Goal: Task Accomplishment & Management: Use online tool/utility

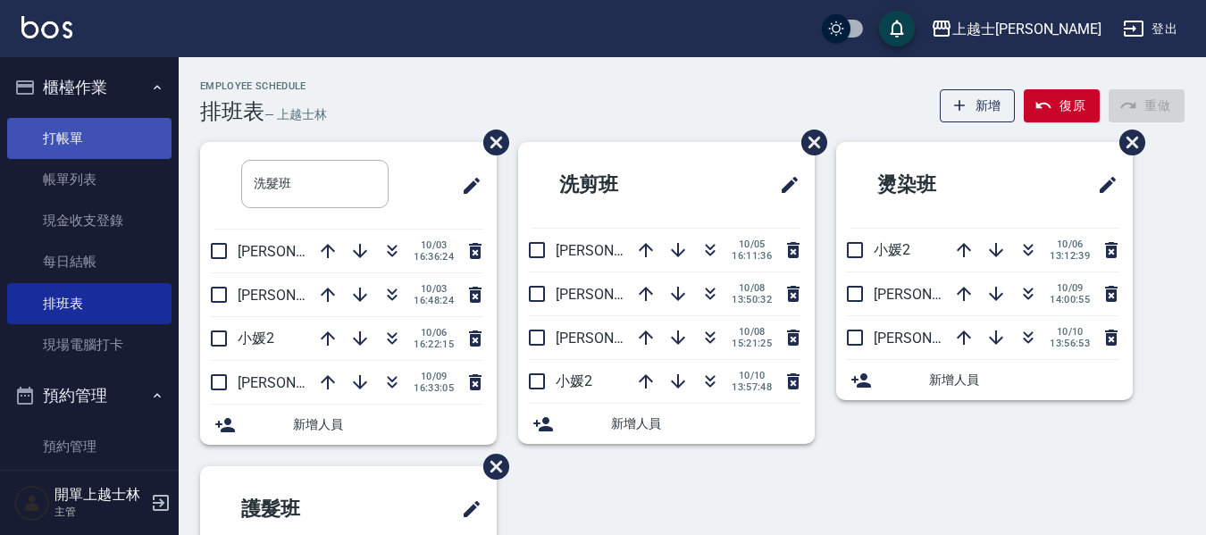
click at [32, 153] on link "打帳單" at bounding box center [89, 138] width 164 height 41
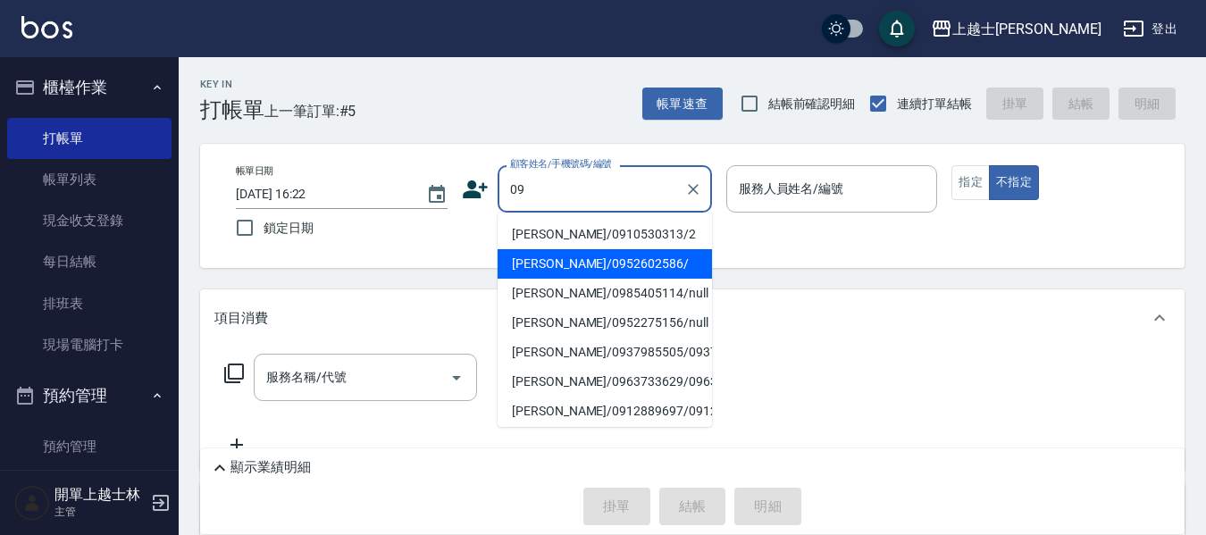
type input "[PERSON_NAME]/0952602586/"
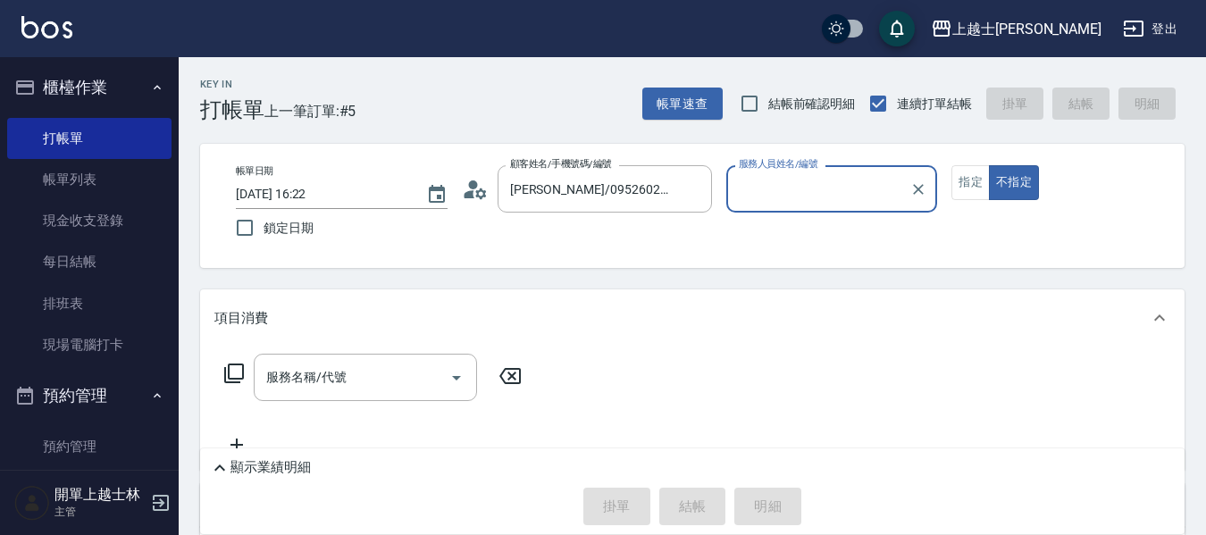
type input "[PERSON_NAME]-12"
click at [989, 165] on button "不指定" at bounding box center [1014, 182] width 50 height 35
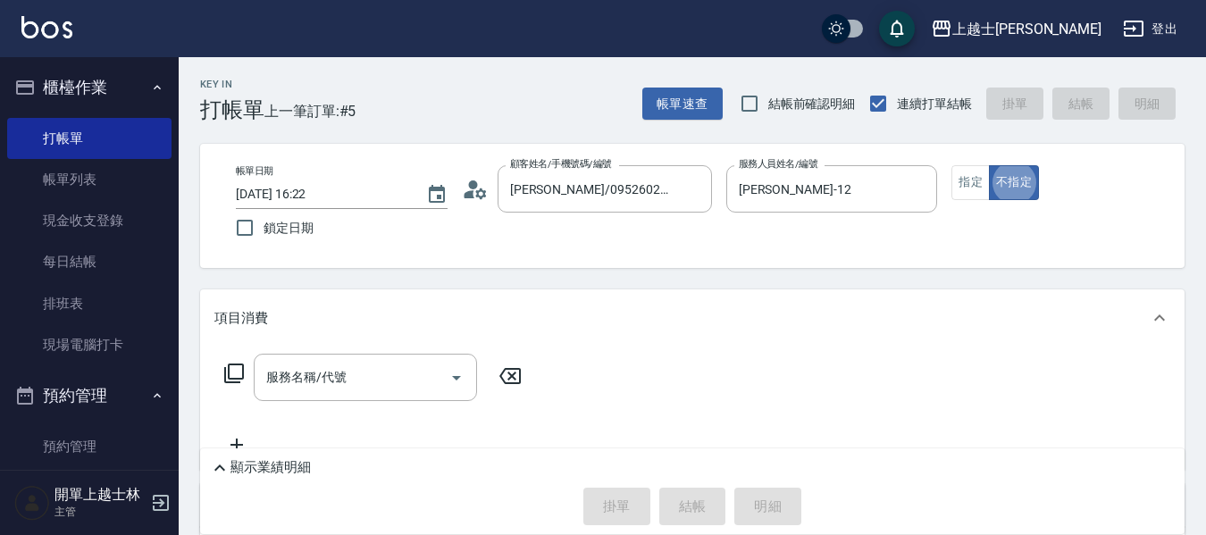
type button "false"
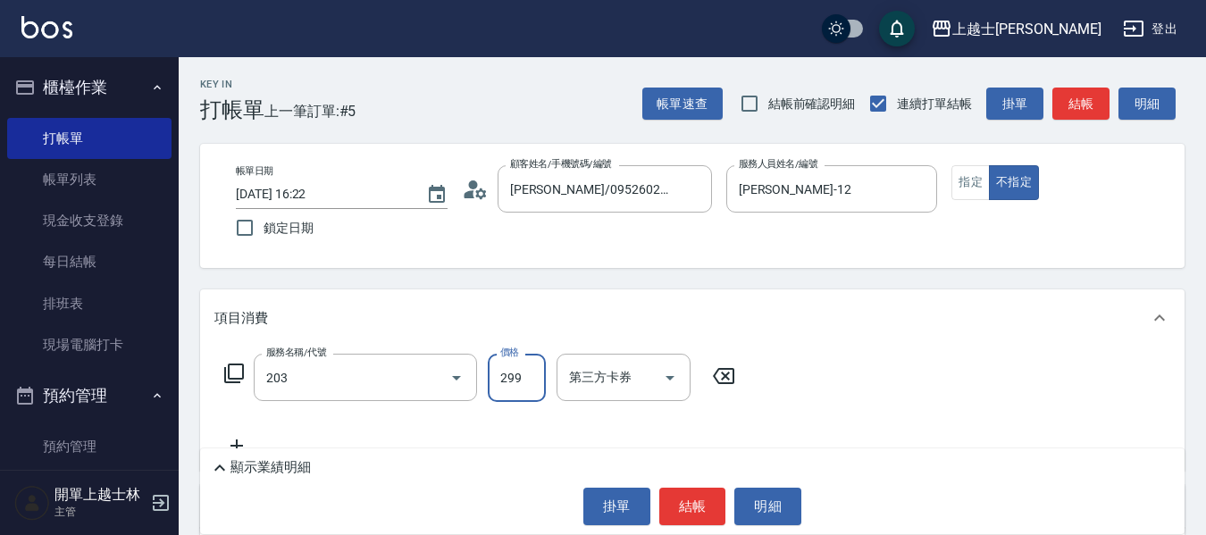
type input "B級洗+剪(203)"
type input "400"
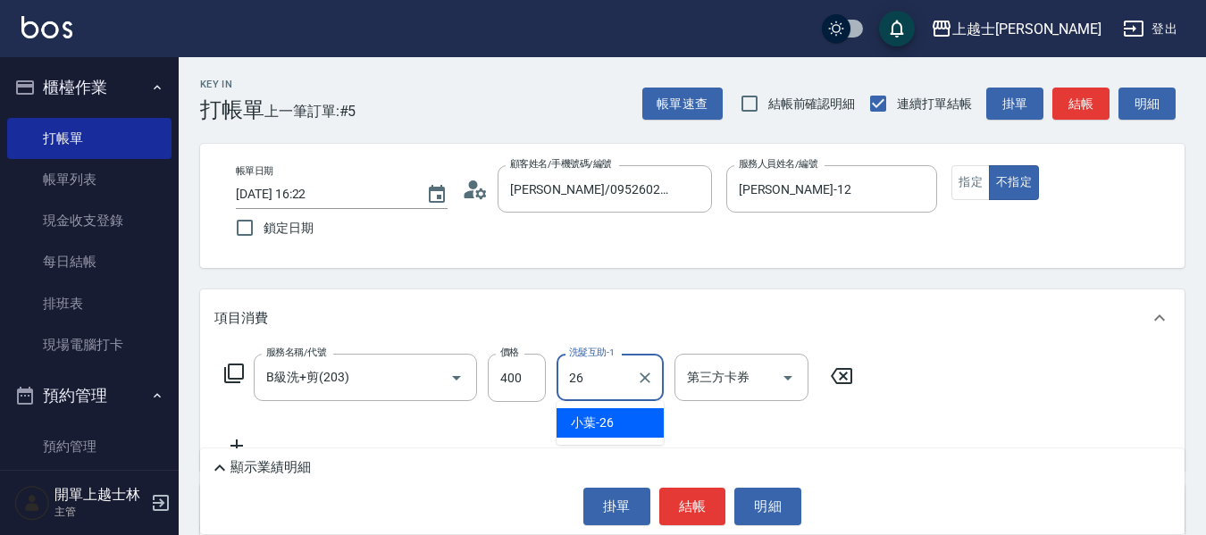
type input "小葉-26"
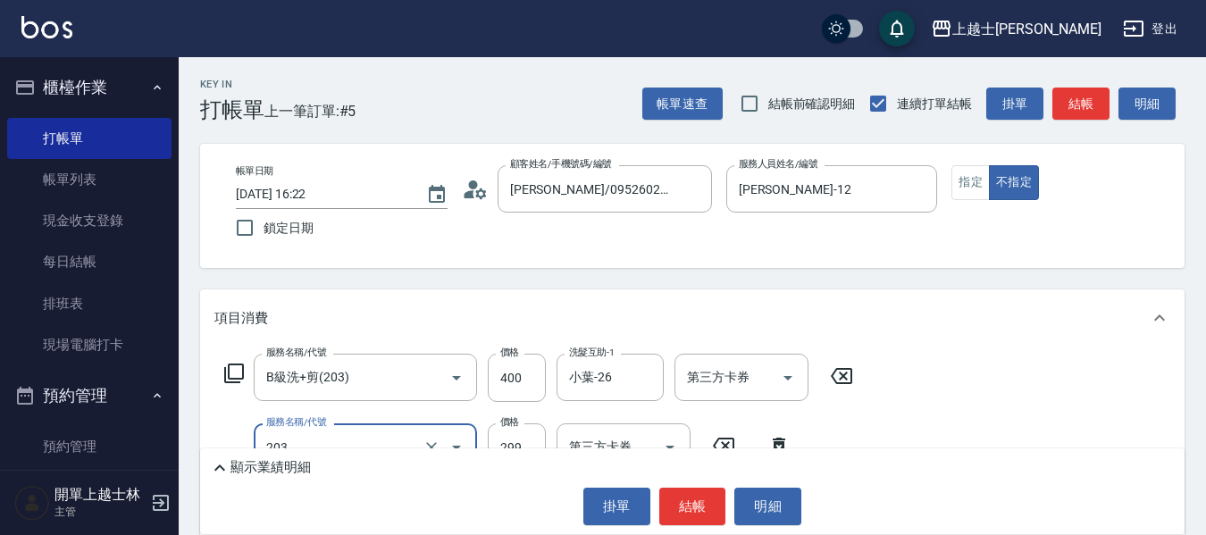
type input "B級洗+剪(203)"
type input "400"
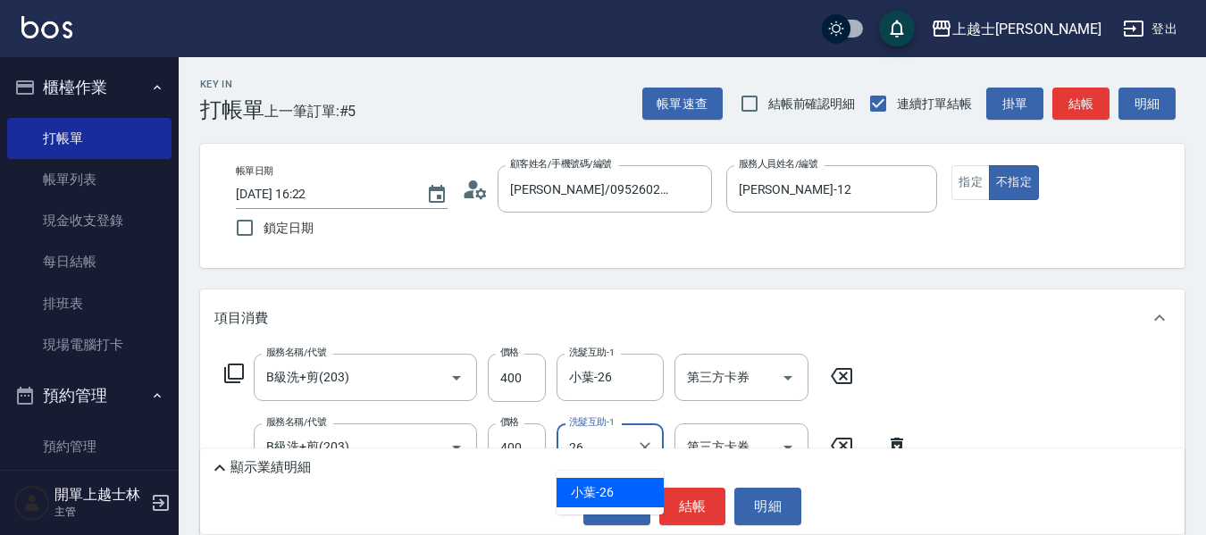
type input "小葉-26"
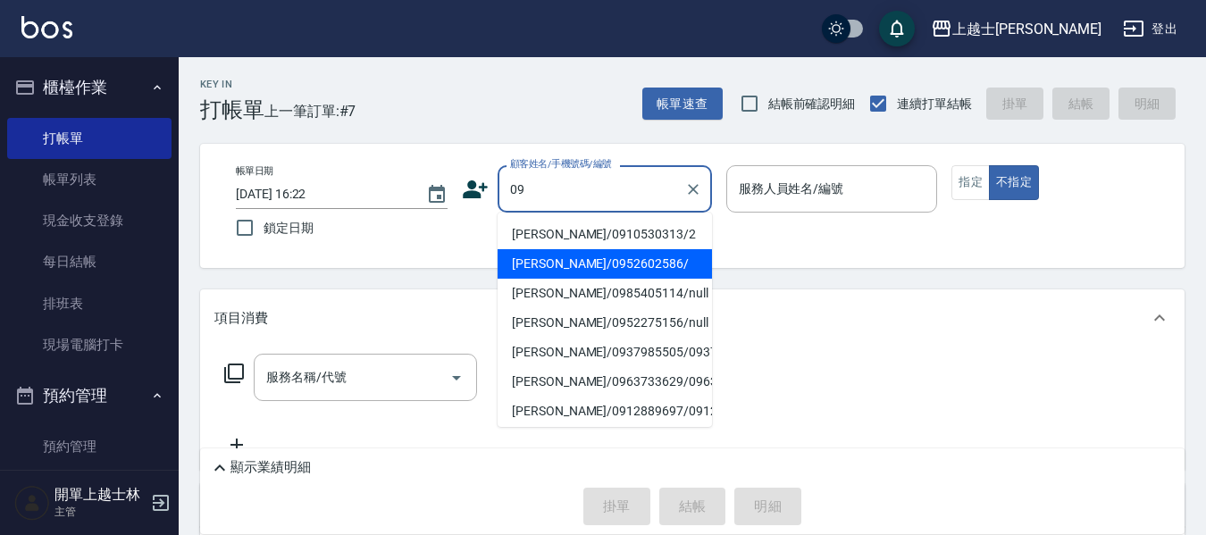
type input "[PERSON_NAME]/0952602586/"
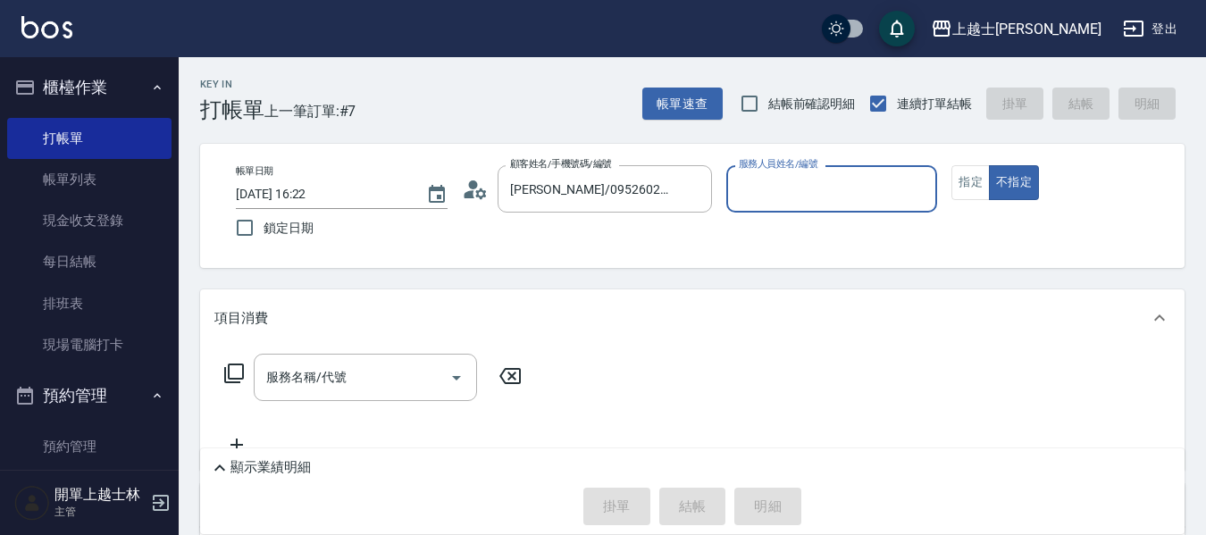
type input "[PERSON_NAME]-12"
click at [989, 165] on button "不指定" at bounding box center [1014, 182] width 50 height 35
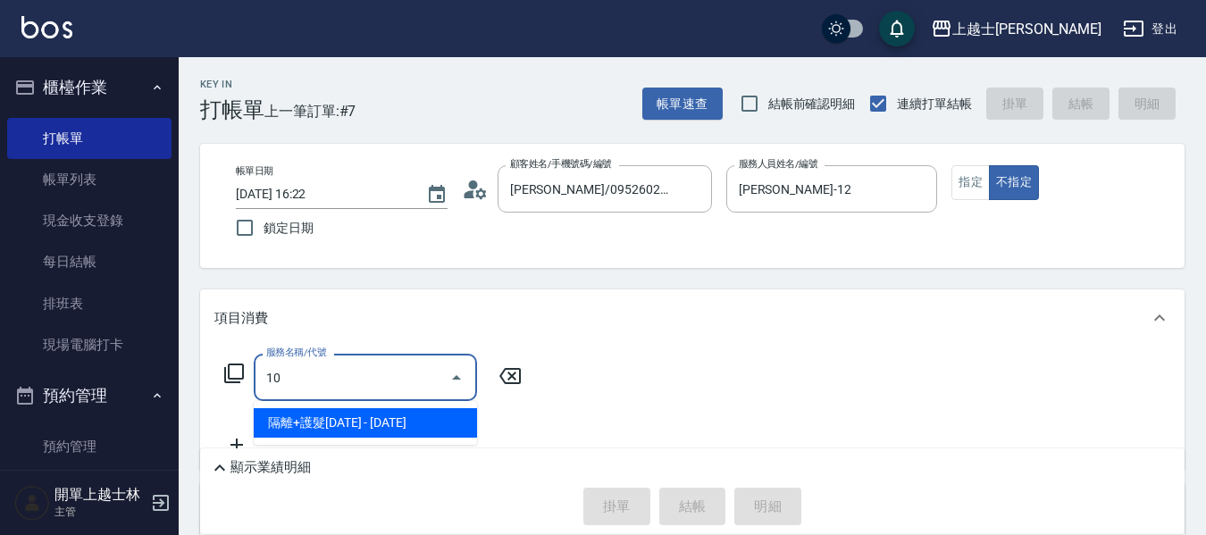
type input "1"
type input "5"
type input "3"
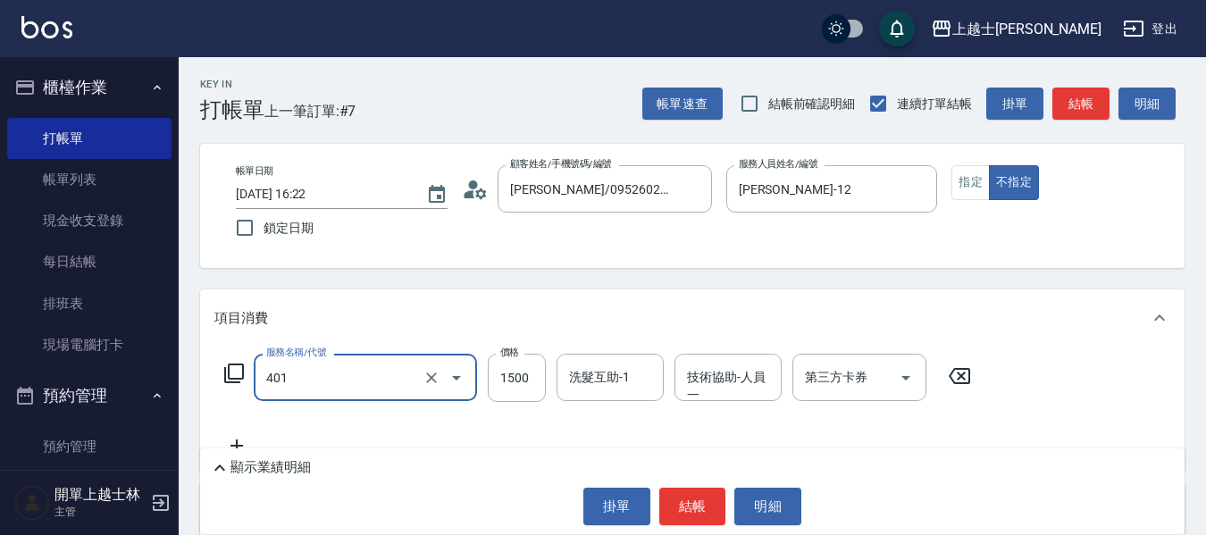
type input "基本染髮(401)"
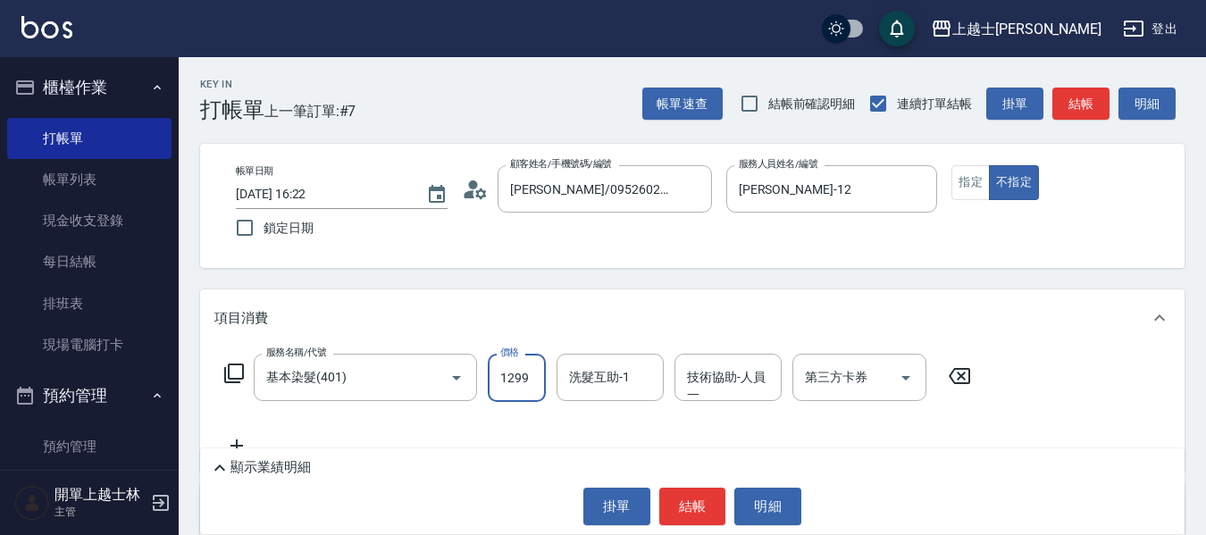
type input "1299"
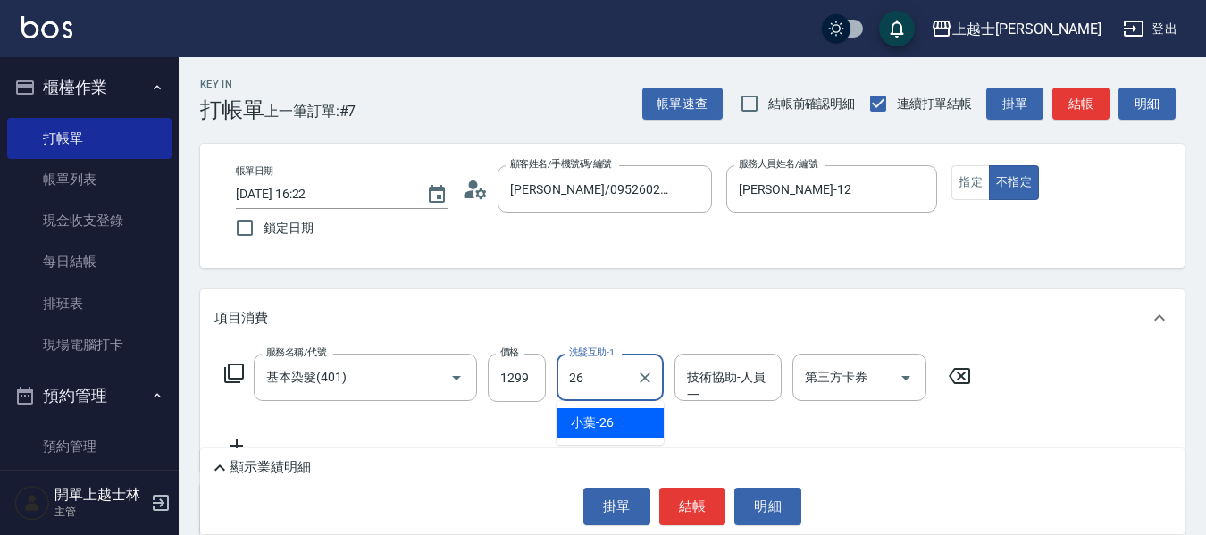
type input "小葉-26"
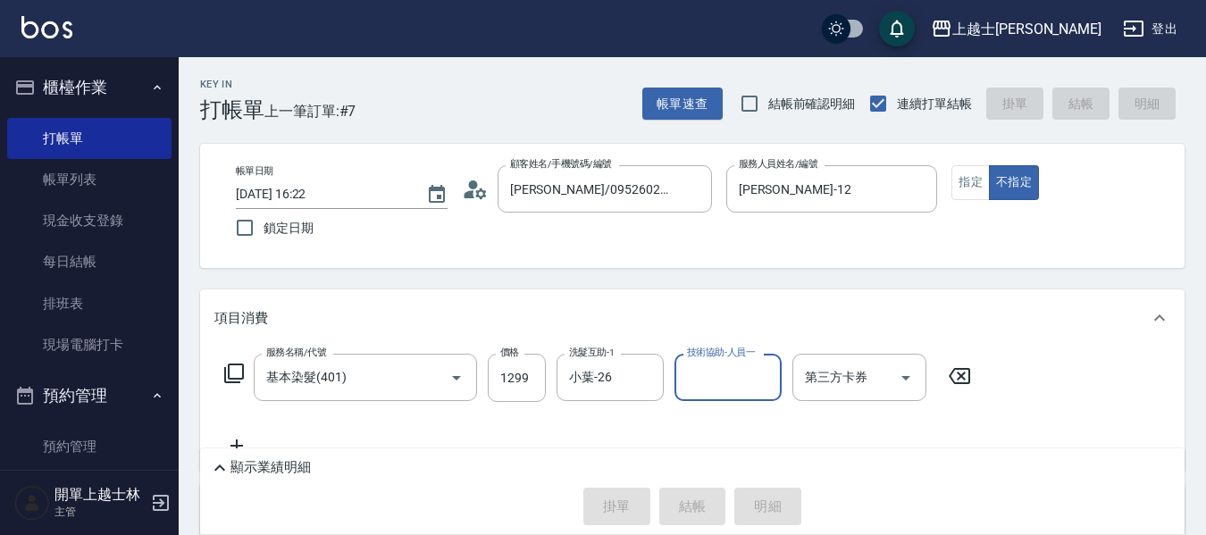
type input "[DATE] 16:23"
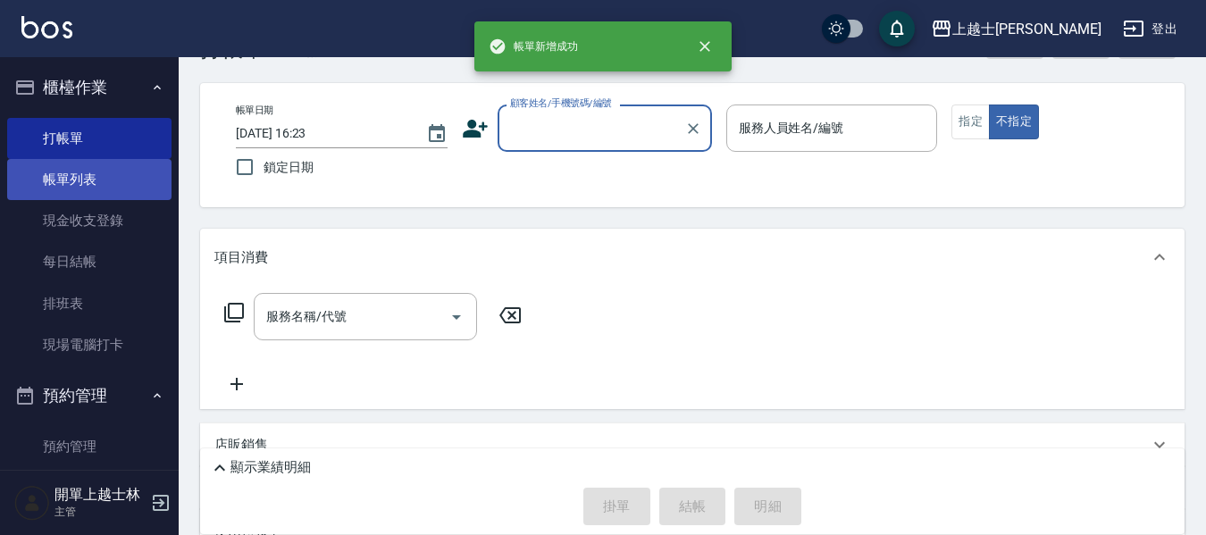
scroll to position [89, 0]
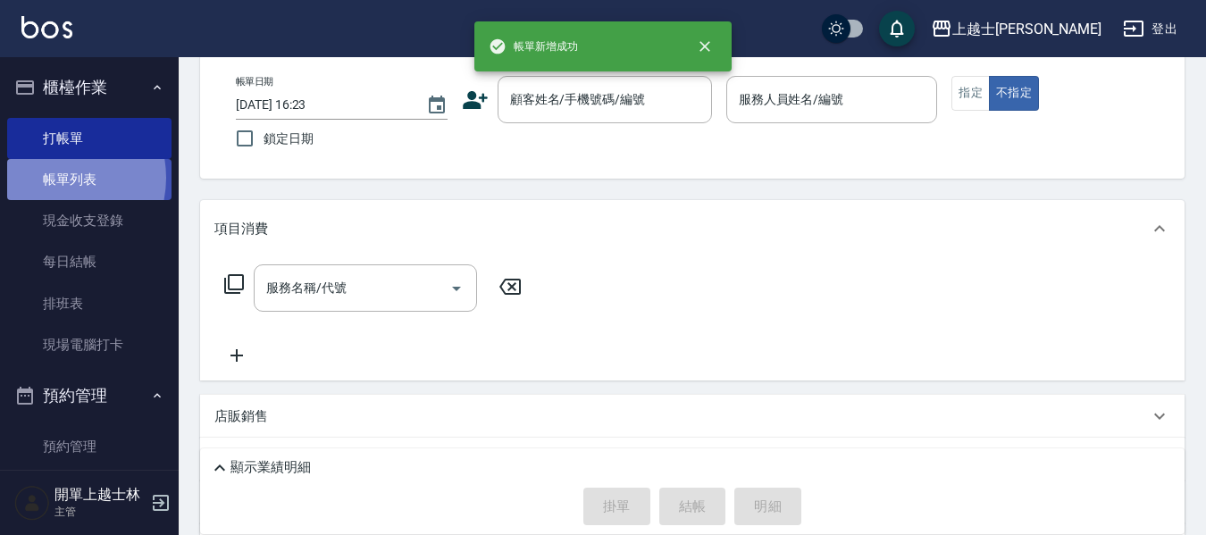
click at [57, 179] on link "帳單列表" at bounding box center [89, 179] width 164 height 41
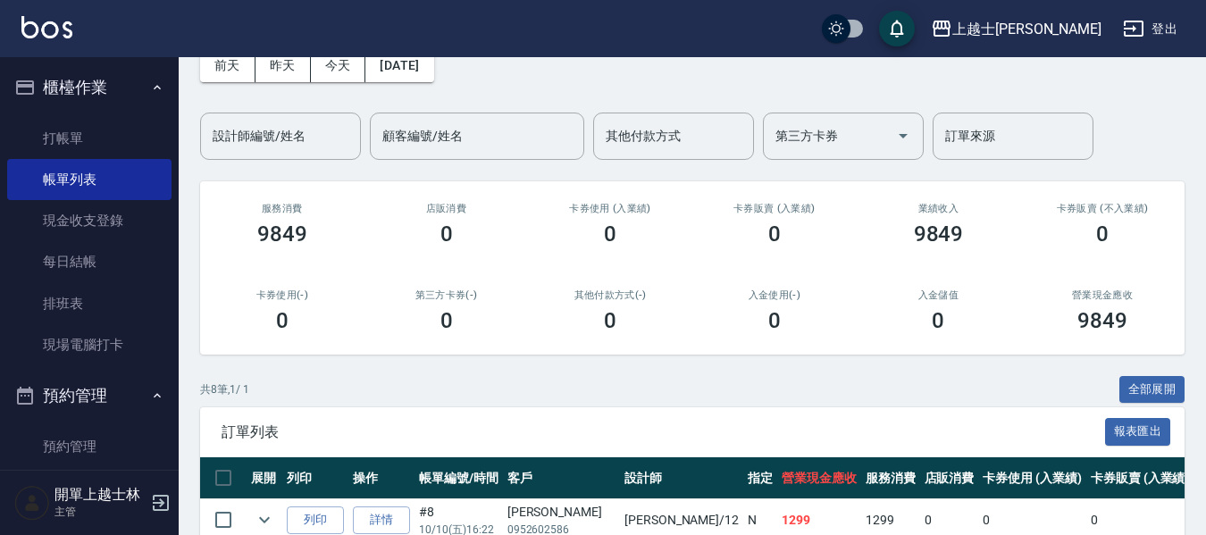
scroll to position [179, 0]
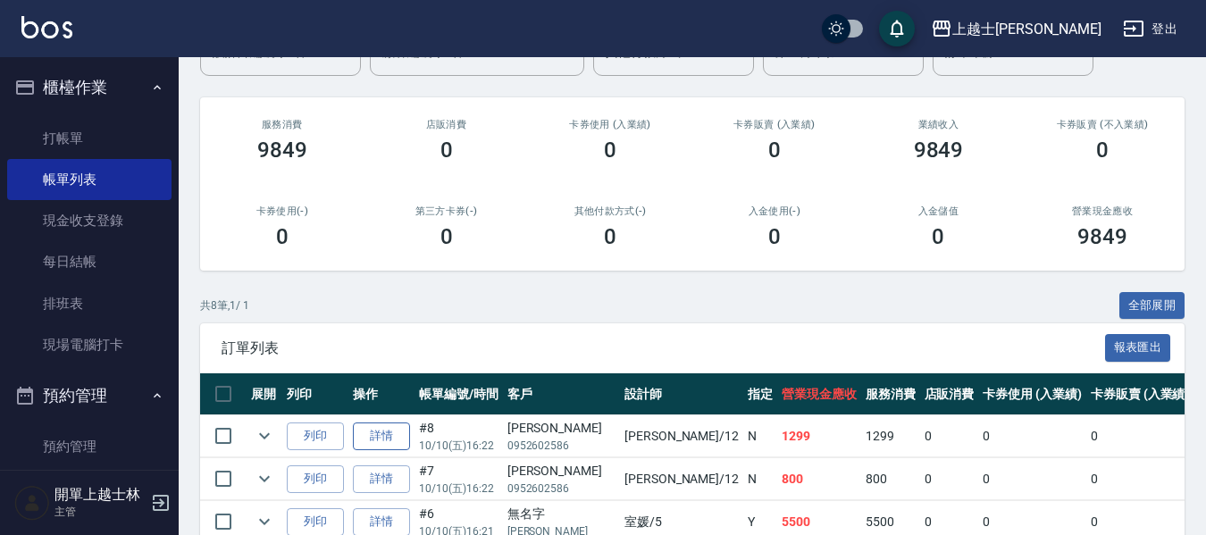
click at [374, 439] on link "詳情" at bounding box center [381, 436] width 57 height 28
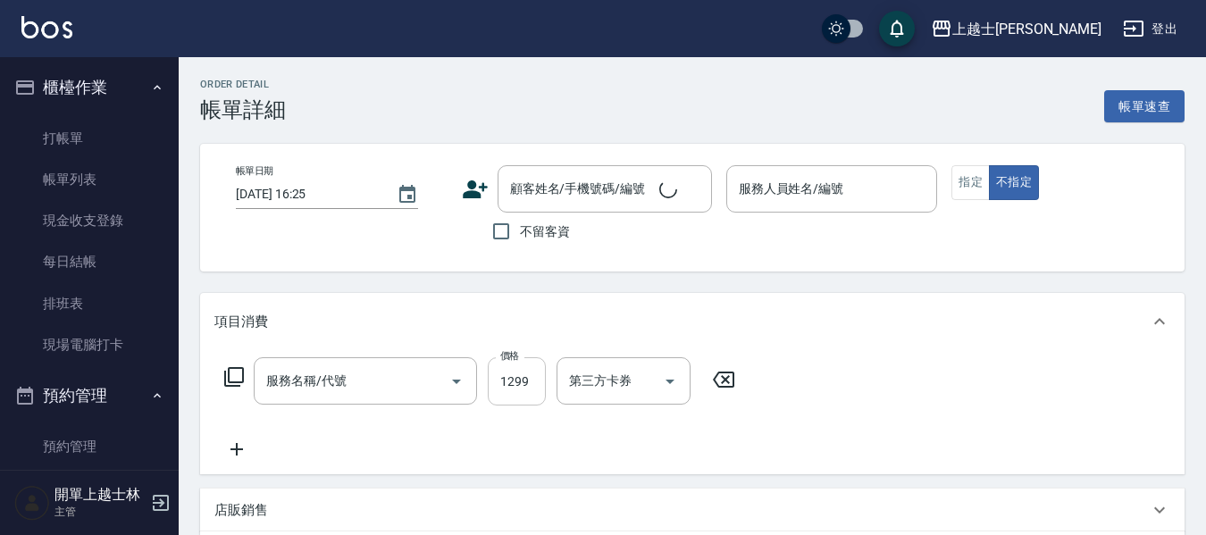
type input "[DATE] 16:22"
type input "[PERSON_NAME]-12"
type input "基本染髮(401)"
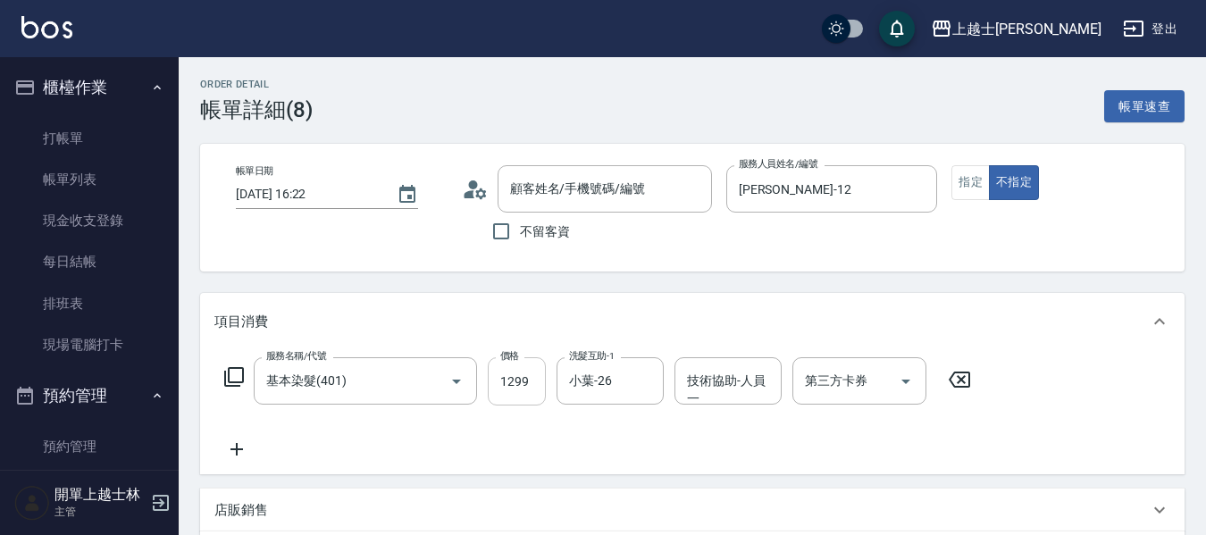
click at [512, 380] on input "1299" at bounding box center [517, 381] width 58 height 48
type input "[PERSON_NAME]/0952602586/"
type input "1300"
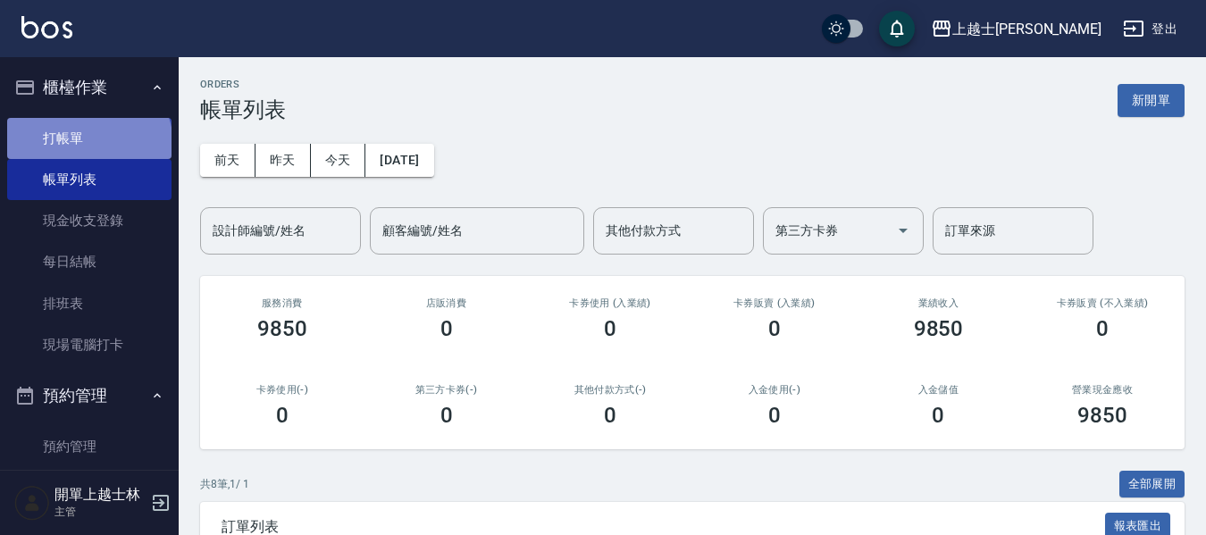
click at [88, 145] on link "打帳單" at bounding box center [89, 138] width 164 height 41
